Goal: Information Seeking & Learning: Learn about a topic

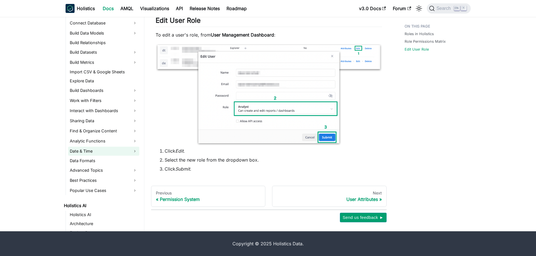
scroll to position [53, 0]
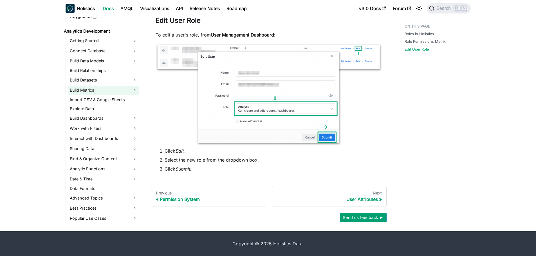
click at [109, 93] on link "Build Metrics" at bounding box center [103, 90] width 71 height 9
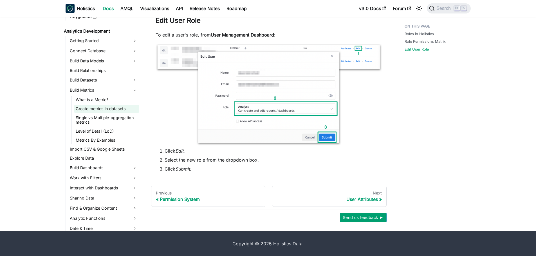
click at [107, 107] on link "Create metrics in datasets" at bounding box center [106, 109] width 65 height 8
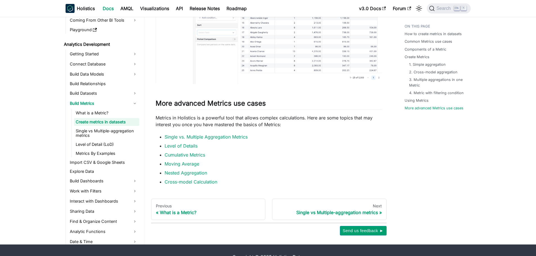
scroll to position [1534, 0]
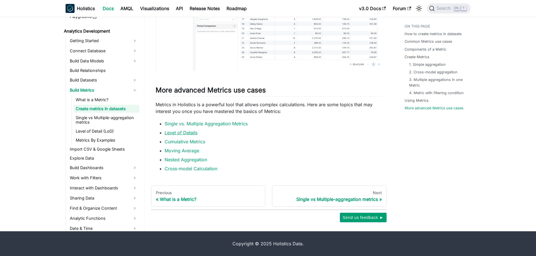
click at [191, 132] on link "Level of Details" at bounding box center [181, 133] width 33 height 6
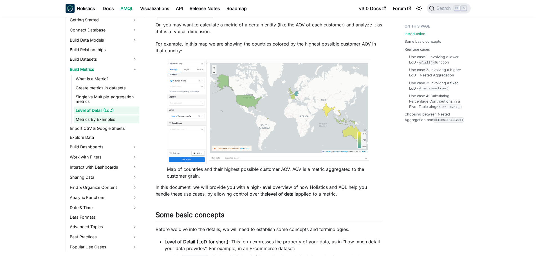
scroll to position [109, 0]
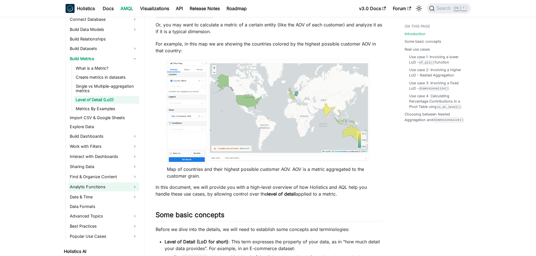
click at [111, 189] on link "Analytic Functions" at bounding box center [103, 187] width 71 height 9
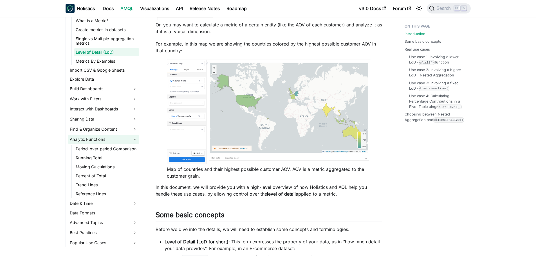
scroll to position [165, 0]
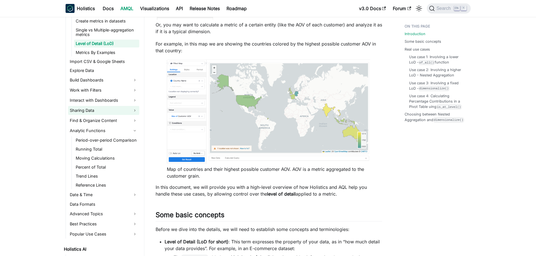
click at [96, 109] on link "Sharing Data" at bounding box center [103, 110] width 71 height 9
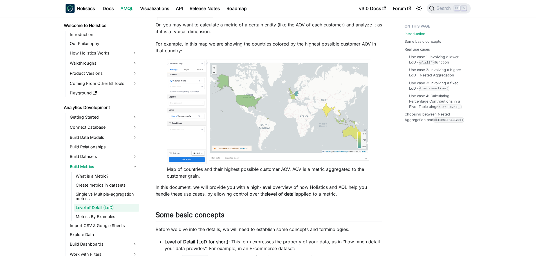
scroll to position [0, 0]
click at [435, 10] on icon "Search (Ctrl+K)" at bounding box center [432, 9] width 6 height 6
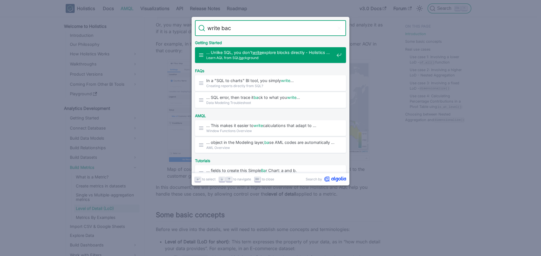
type input "write back"
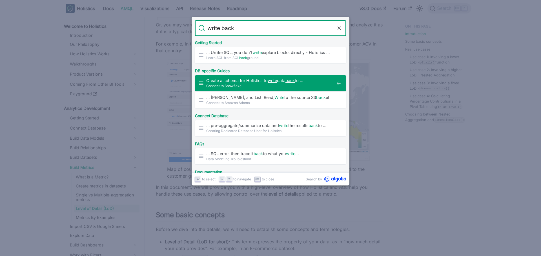
click at [240, 82] on span "Create a schema for Holistics to write data back to …" at bounding box center [270, 80] width 128 height 5
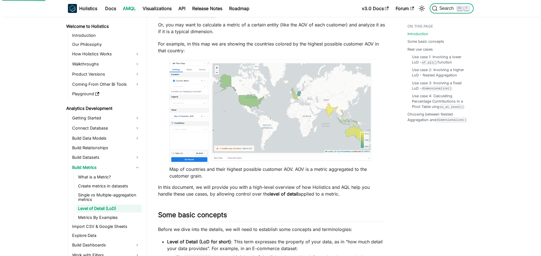
scroll to position [967, 0]
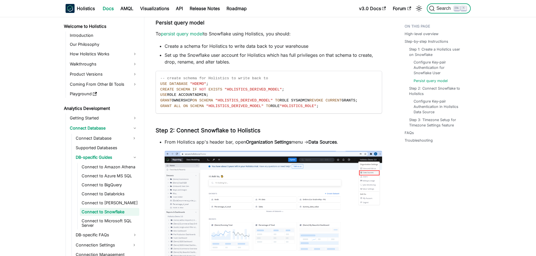
click at [440, 7] on span "Search" at bounding box center [444, 8] width 19 height 5
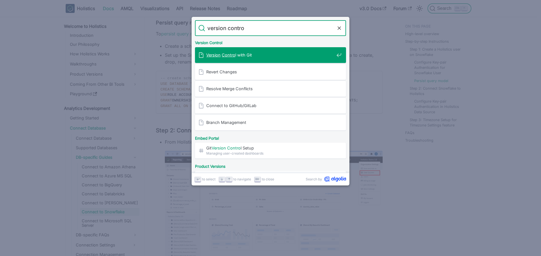
type input "version control"
click at [216, 56] on mark "Version" at bounding box center [213, 55] width 14 height 5
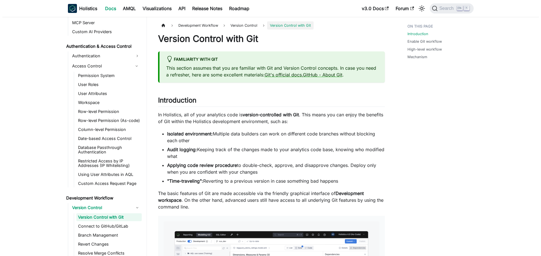
scroll to position [651, 0]
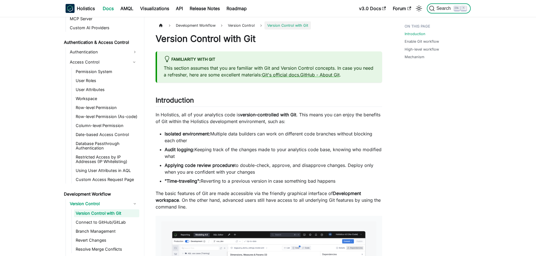
click at [434, 8] on icon "Search (Ctrl+K)" at bounding box center [432, 8] width 5 height 5
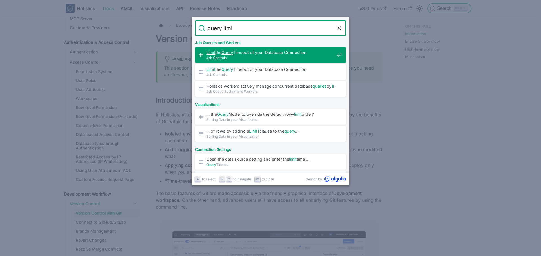
type input "query limit"
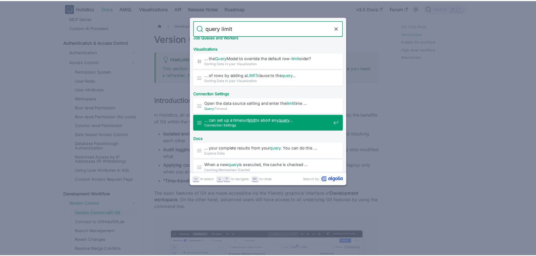
scroll to position [84, 0]
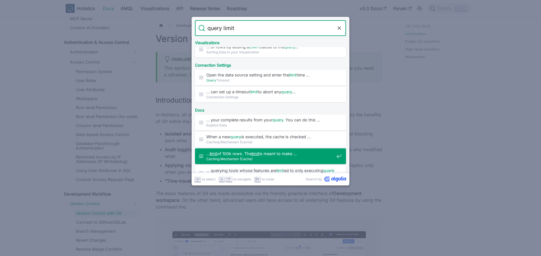
click at [269, 154] on span "… limit of 100k rows. The limit is meant to make …" at bounding box center [270, 153] width 128 height 5
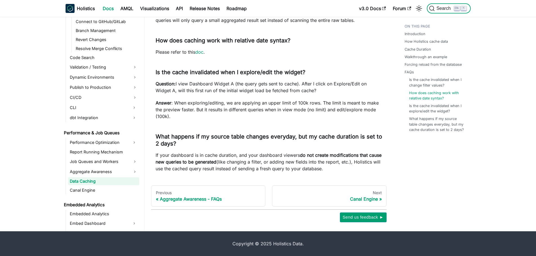
scroll to position [829, 0]
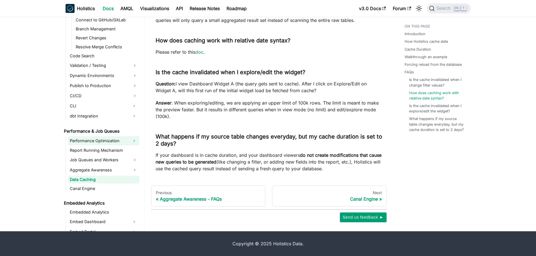
click at [117, 140] on link "Performance Optimization" at bounding box center [98, 141] width 61 height 9
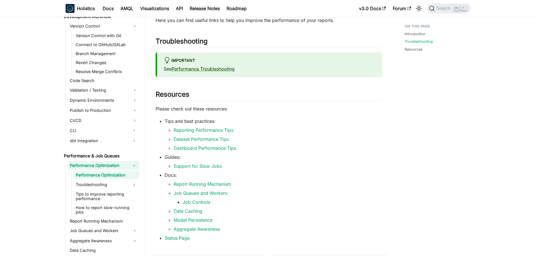
scroll to position [84, 0]
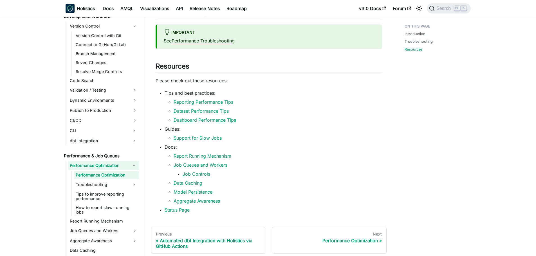
click at [215, 119] on link "Dashboard Performance Tips" at bounding box center [205, 120] width 63 height 6
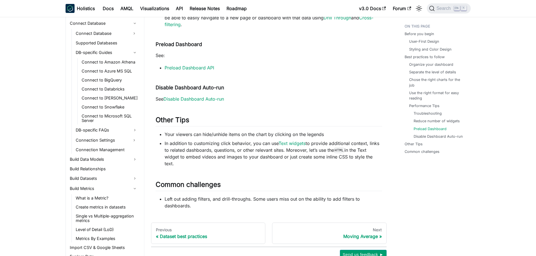
scroll to position [91, 0]
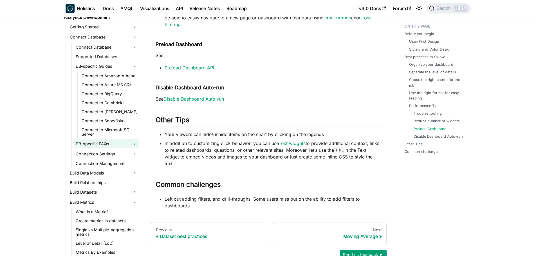
click at [115, 144] on link "DB-specific FAQs" at bounding box center [106, 144] width 65 height 9
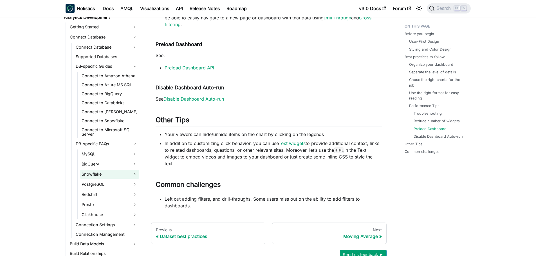
click at [108, 174] on link "Snowflake" at bounding box center [109, 174] width 59 height 9
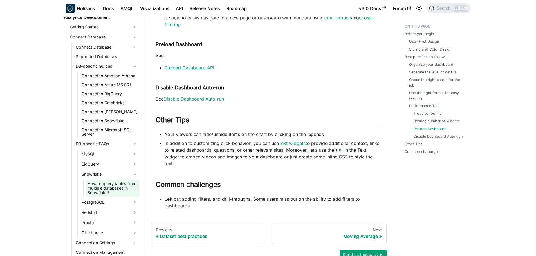
click at [112, 189] on link "How to query tables from multiple databases in Snowflake?" at bounding box center [112, 188] width 53 height 17
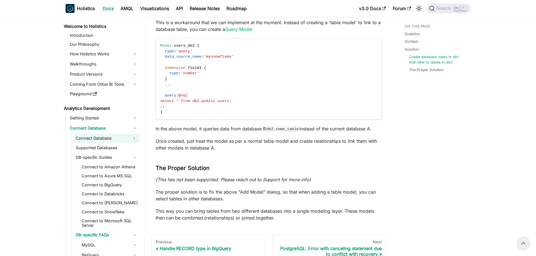
scroll to position [837, 0]
